Goal: Check status

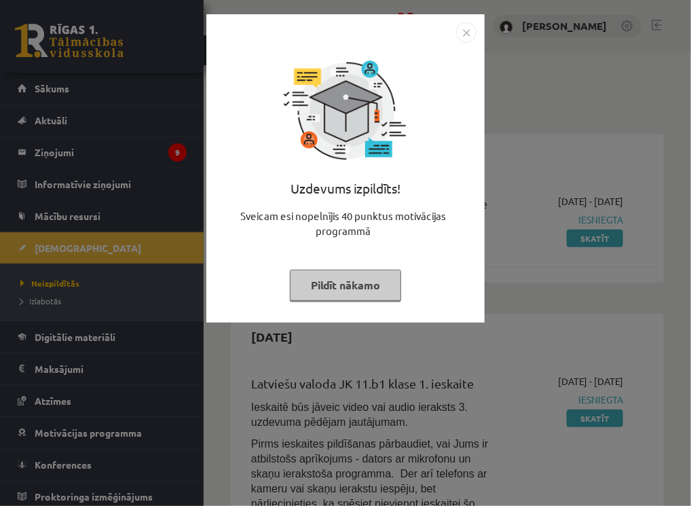
click at [364, 288] on button "Pildīt nākamo" at bounding box center [345, 285] width 111 height 31
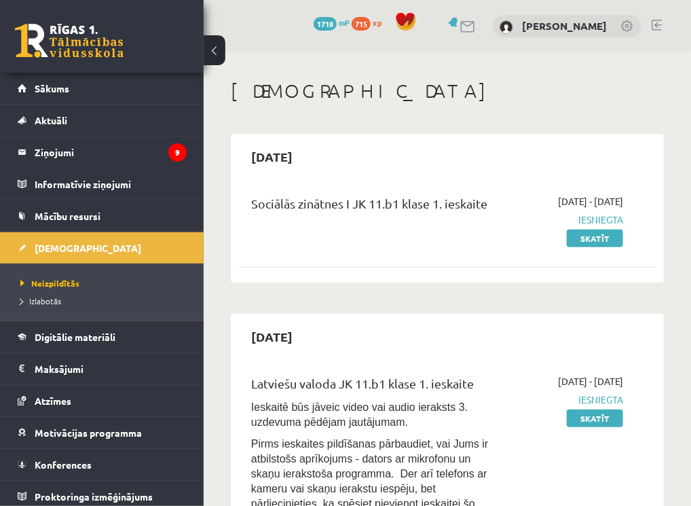
click at [365, 333] on div "[DATE]" at bounding box center [448, 337] width 420 height 32
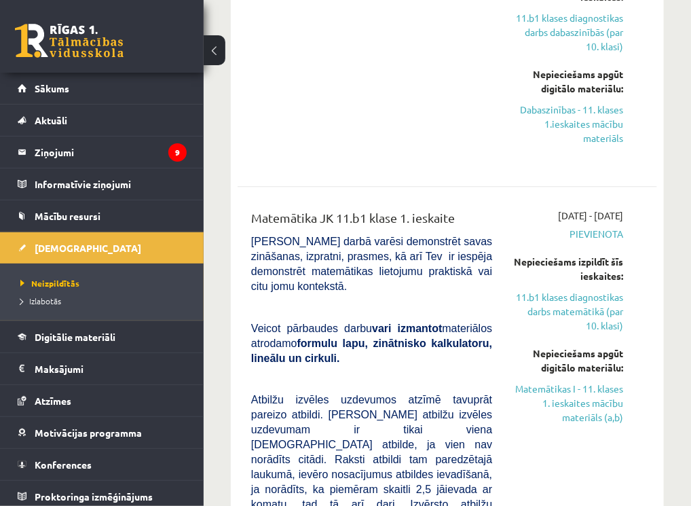
scroll to position [1195, 0]
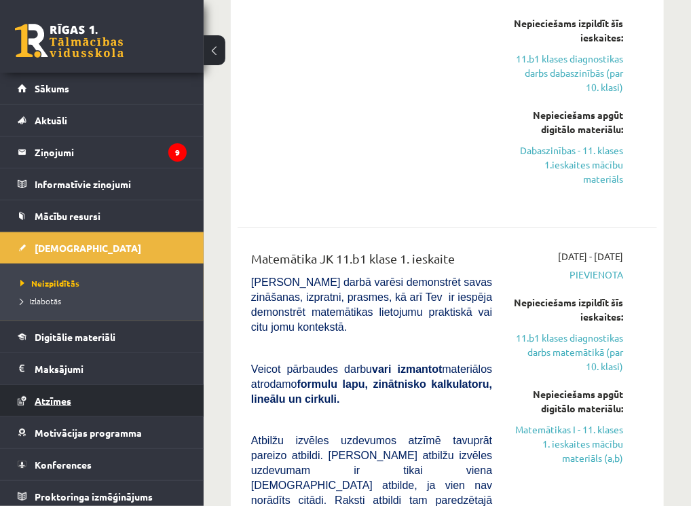
click at [59, 405] on span "Atzīmes" at bounding box center [53, 401] width 37 height 12
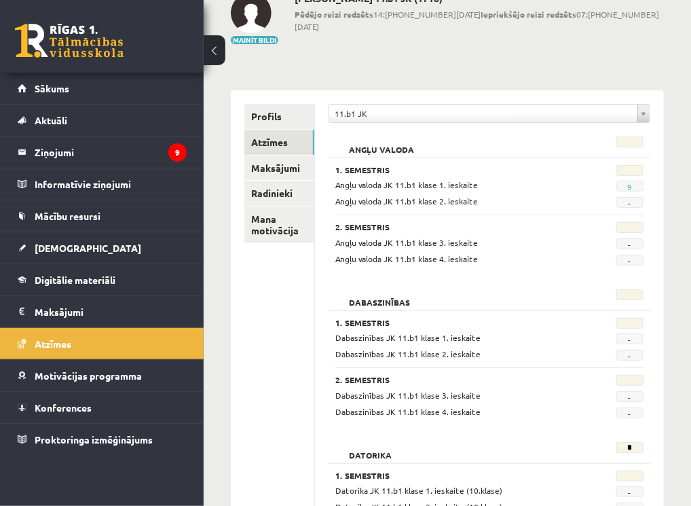
scroll to position [75, 0]
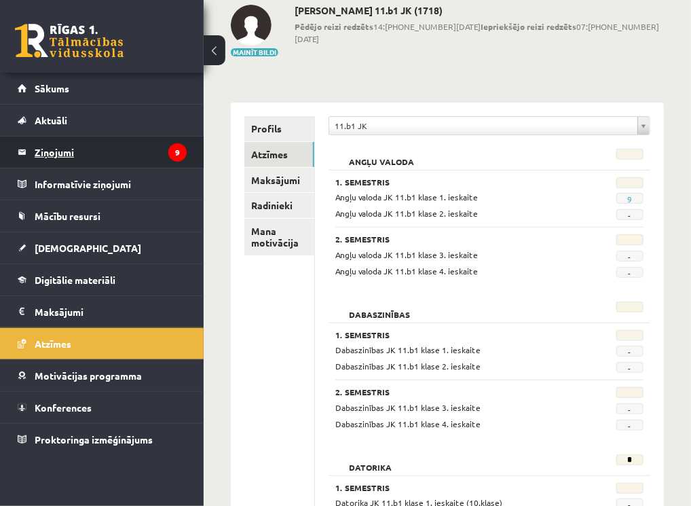
click at [88, 148] on legend "Ziņojumi 9" at bounding box center [111, 152] width 152 height 31
